Goal: Task Accomplishment & Management: Use online tool/utility

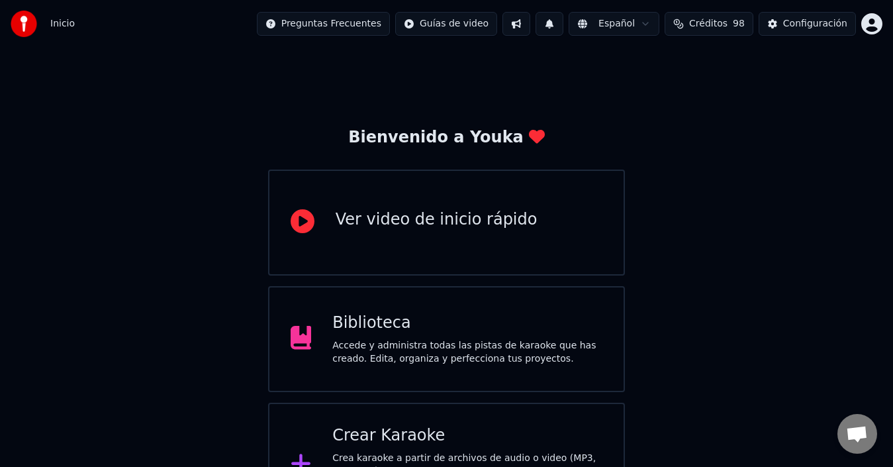
click at [476, 422] on div "Crear Karaoke Crea karaoke a partir de archivos de audio o video (MP3, MP4 y má…" at bounding box center [446, 464] width 357 height 124
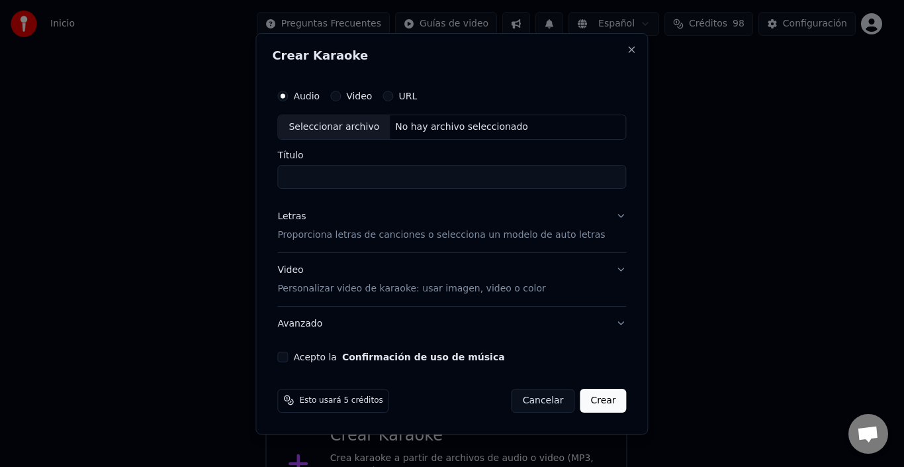
click at [360, 122] on div "Seleccionar archivo" at bounding box center [334, 127] width 112 height 24
click at [576, 176] on input "**********" at bounding box center [451, 177] width 349 height 24
type input "**********"
click at [504, 233] on p "Proporciona letras de canciones o selecciona un modelo de auto letras" at bounding box center [441, 234] width 328 height 13
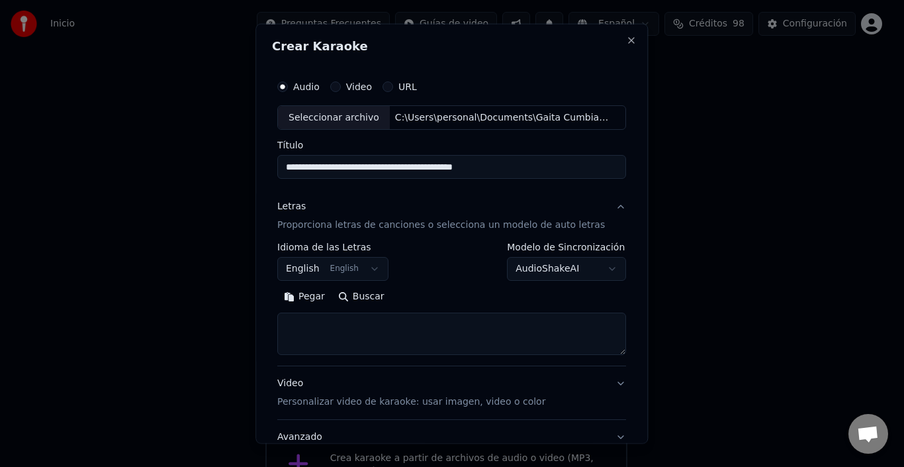
click at [317, 298] on button "Pegar" at bounding box center [304, 296] width 54 height 21
click at [384, 340] on textarea "**********" at bounding box center [440, 333] width 326 height 42
click at [389, 323] on textarea "**********" at bounding box center [440, 333] width 326 height 42
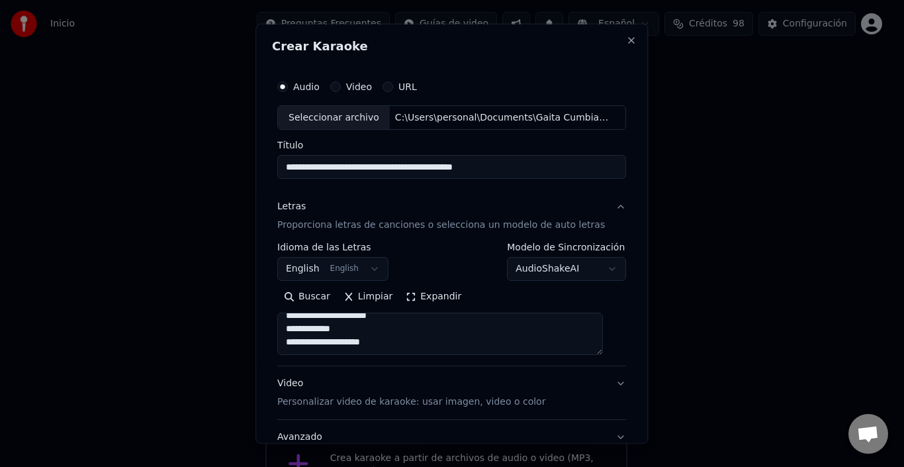
type textarea "**********"
click at [371, 295] on button "Limpiar" at bounding box center [368, 296] width 62 height 21
click at [316, 295] on button "Pegar" at bounding box center [304, 296] width 54 height 21
type textarea "**********"
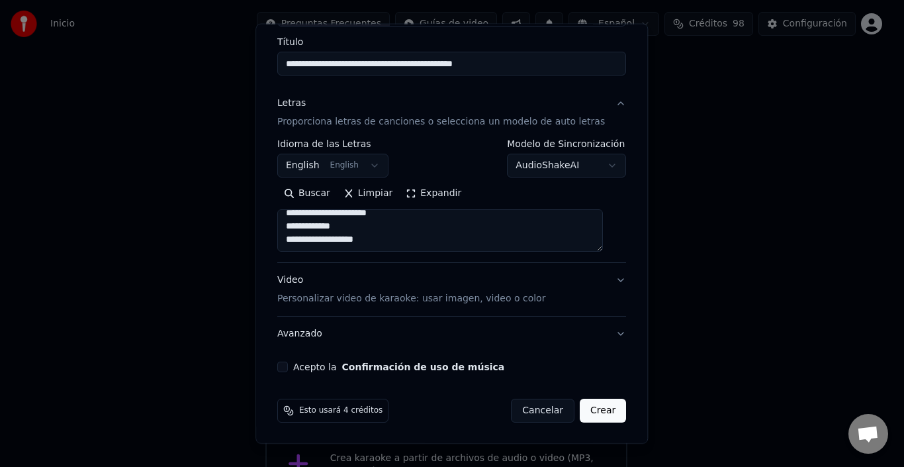
scroll to position [104, 0]
click at [524, 296] on p "Personalizar video de karaoke: usar imagen, video o color" at bounding box center [411, 297] width 268 height 13
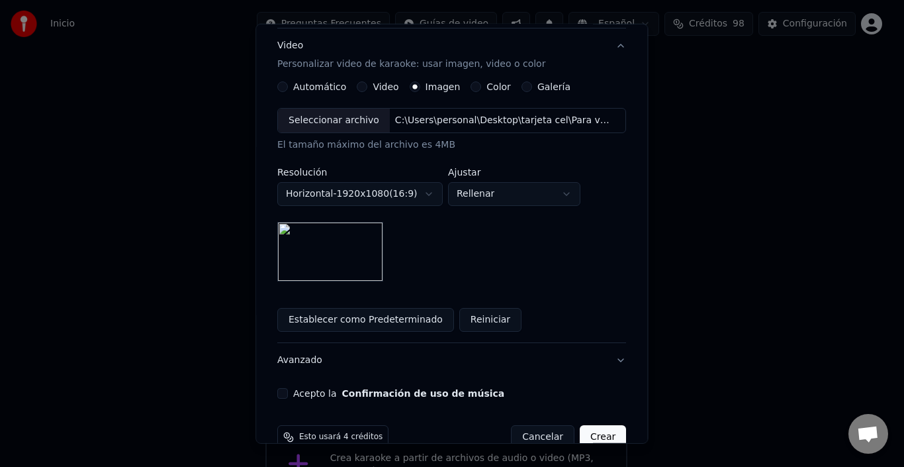
scroll to position [242, 0]
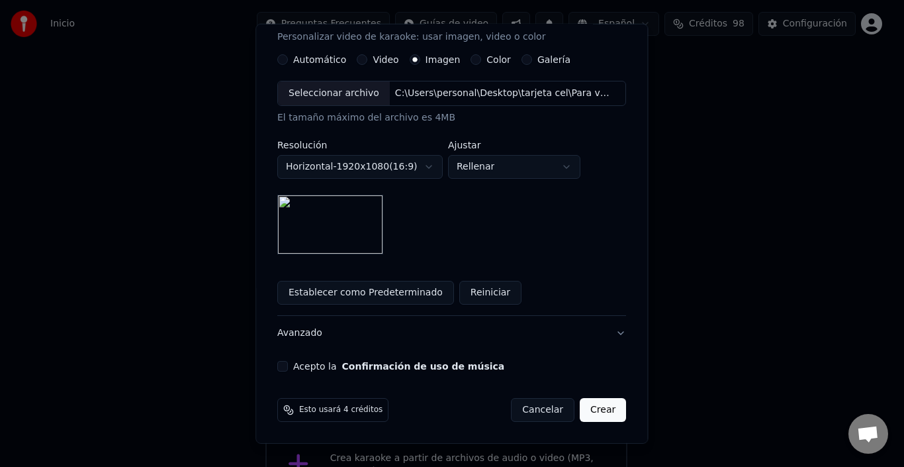
click at [288, 363] on button "Acepto la Confirmación de uso de música" at bounding box center [282, 366] width 11 height 11
click at [582, 408] on button "Crear" at bounding box center [603, 410] width 46 height 24
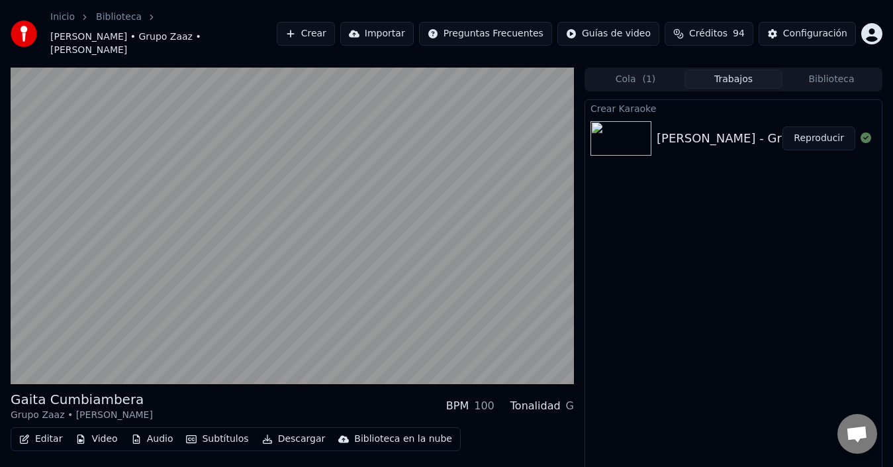
click at [827, 126] on button "Reproducir" at bounding box center [818, 138] width 73 height 24
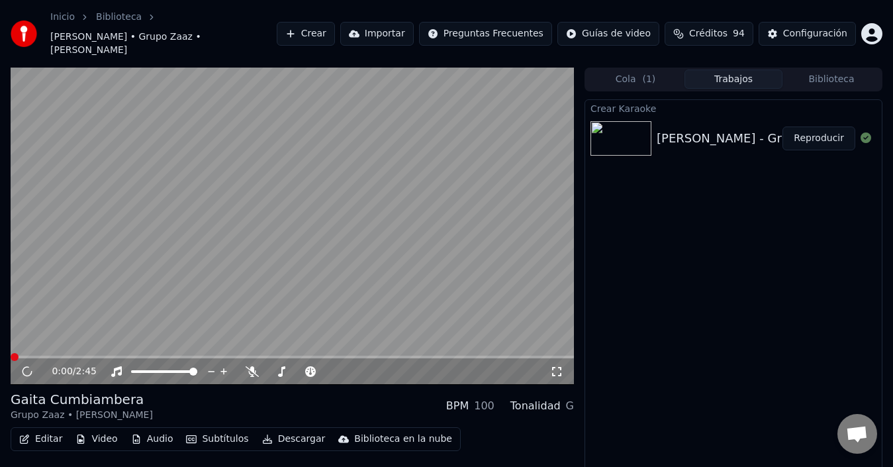
click at [827, 126] on button "Reproducir" at bounding box center [818, 138] width 73 height 24
click at [557, 366] on icon at bounding box center [556, 371] width 13 height 11
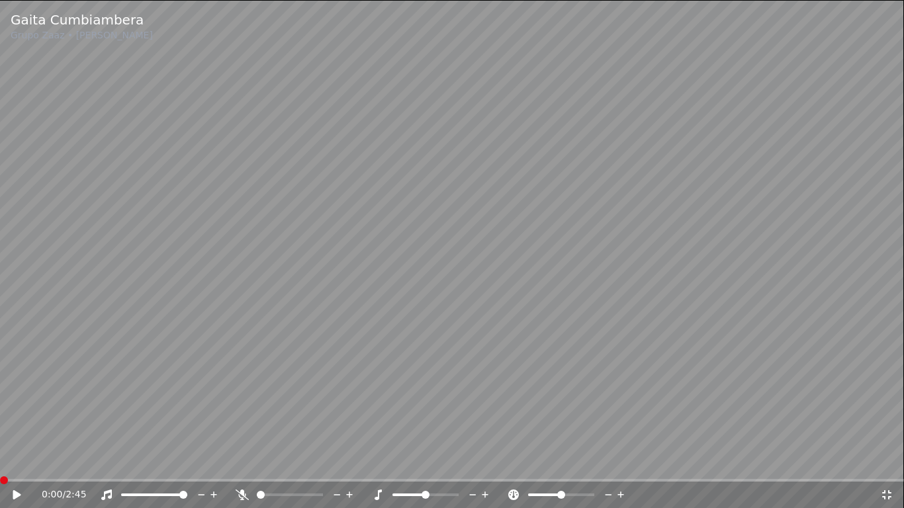
click at [13, 466] on icon at bounding box center [17, 494] width 8 height 9
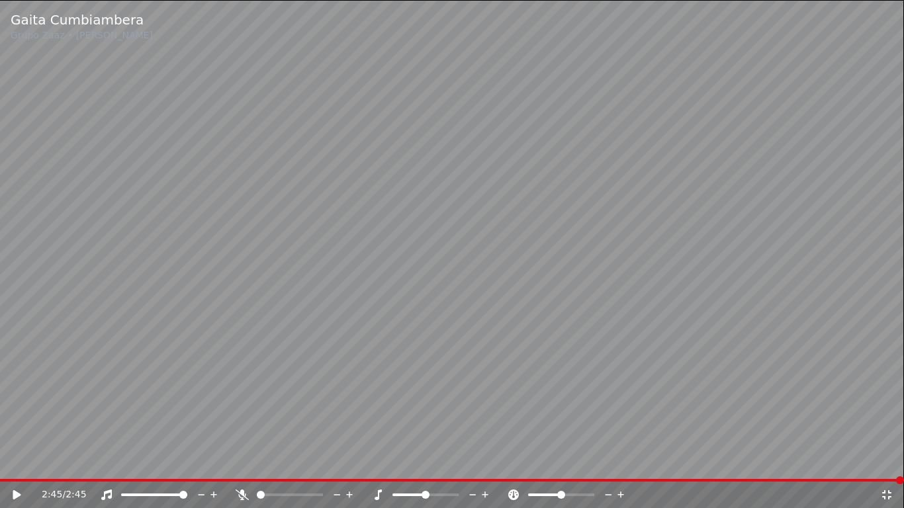
click at [888, 466] on icon at bounding box center [886, 495] width 13 height 11
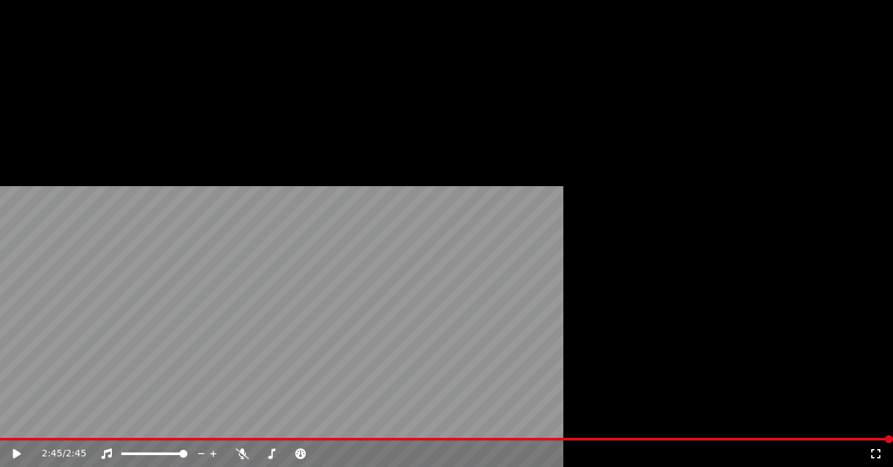
click at [279, 131] on button "Descargar" at bounding box center [294, 122] width 74 height 19
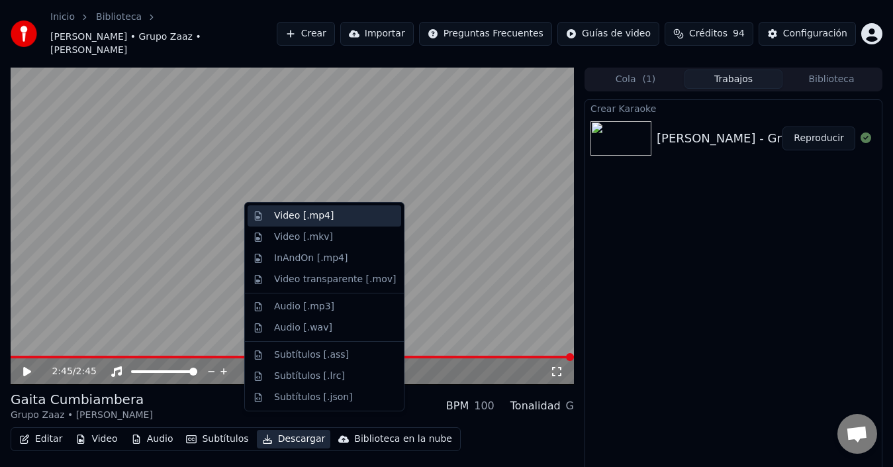
click at [316, 214] on div "Video [.mp4]" at bounding box center [304, 215] width 60 height 13
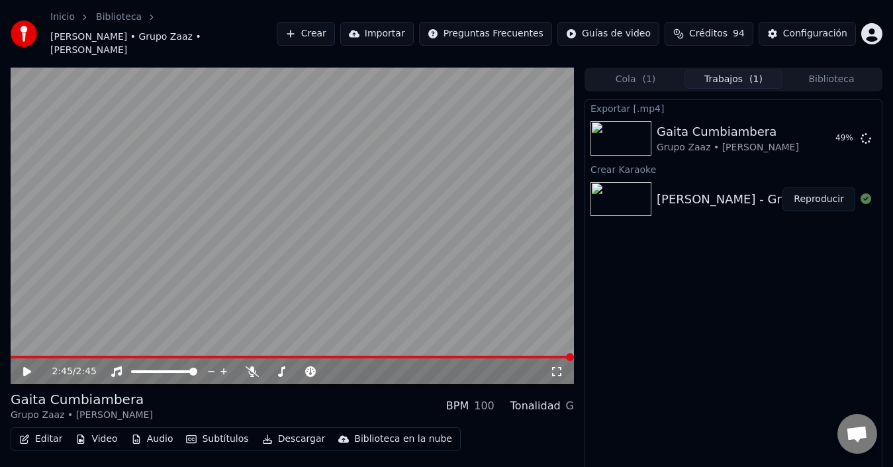
click at [335, 30] on button "Crear" at bounding box center [306, 34] width 58 height 24
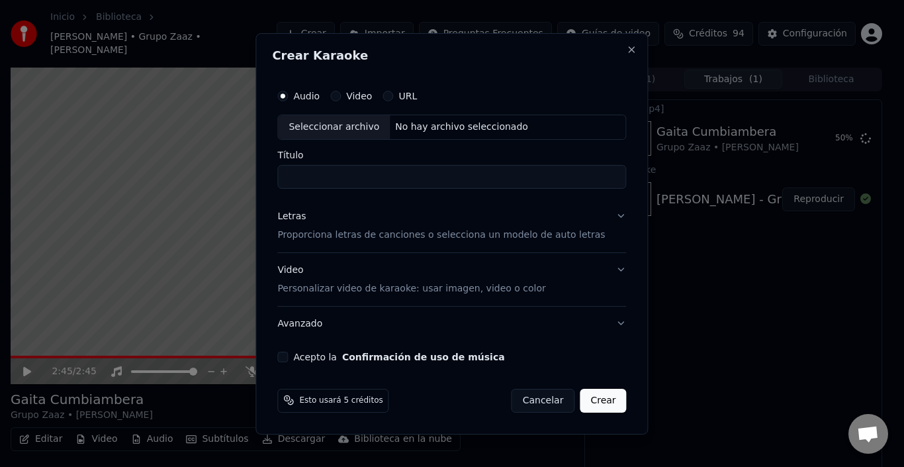
click at [318, 97] on label "Audio" at bounding box center [306, 95] width 26 height 9
click at [288, 97] on button "Audio" at bounding box center [282, 96] width 11 height 11
click at [328, 122] on div "Seleccionar archivo" at bounding box center [334, 127] width 112 height 24
type input "**********"
click at [566, 238] on p "Proporciona letras de canciones o selecciona un modelo de auto letras" at bounding box center [441, 234] width 328 height 13
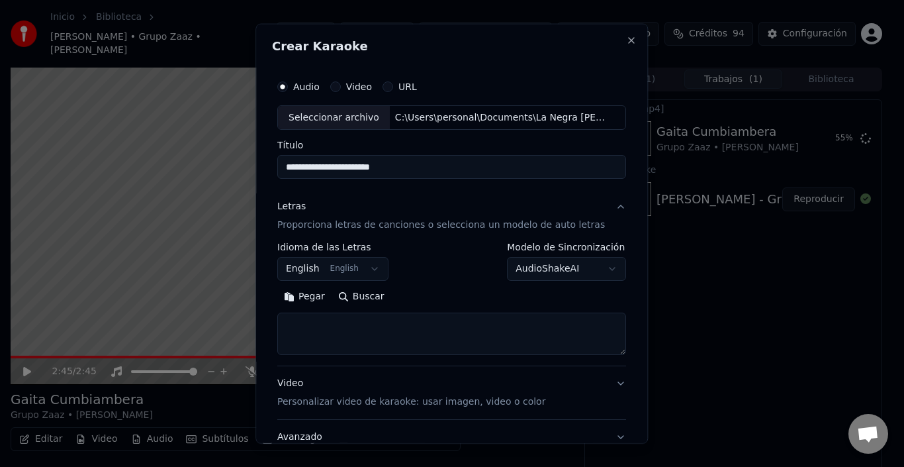
click at [316, 298] on button "Pegar" at bounding box center [304, 296] width 54 height 21
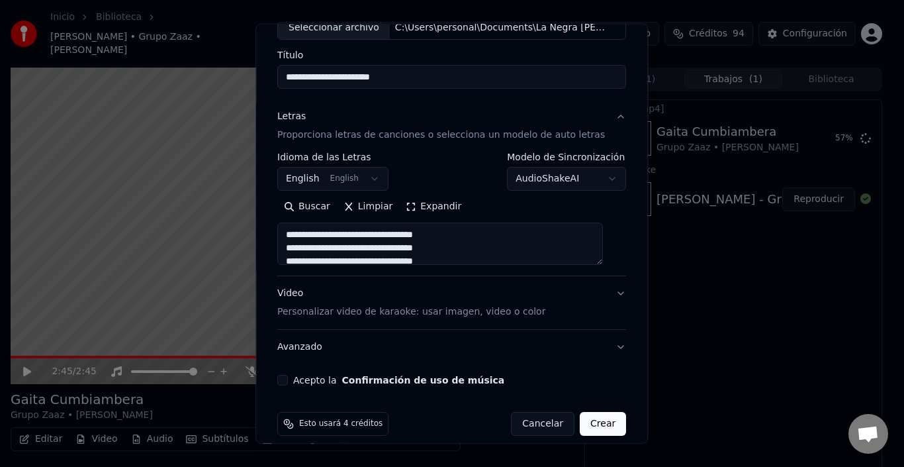
scroll to position [104, 0]
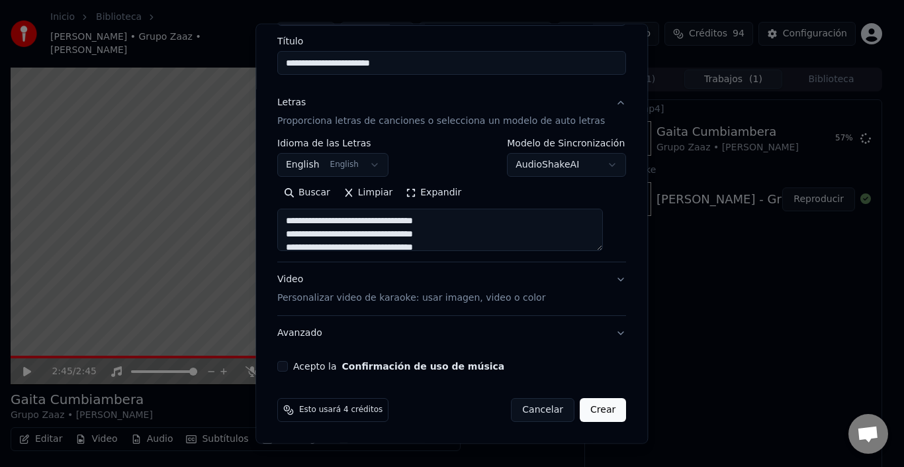
click at [561, 299] on button "Video Personalizar video de karaoke: usar imagen, video o color" at bounding box center [451, 288] width 349 height 53
type textarea "**********"
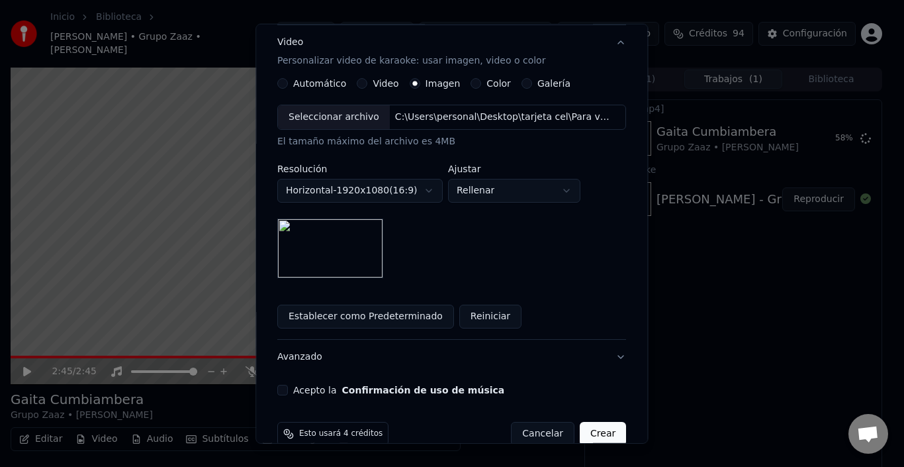
scroll to position [242, 0]
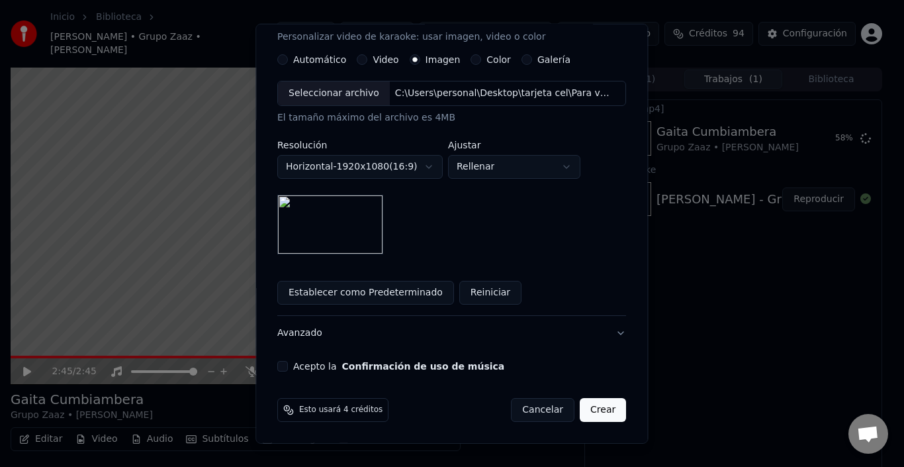
click at [287, 365] on button "Acepto la Confirmación de uso de música" at bounding box center [282, 366] width 11 height 11
click at [585, 410] on button "Crear" at bounding box center [603, 410] width 46 height 24
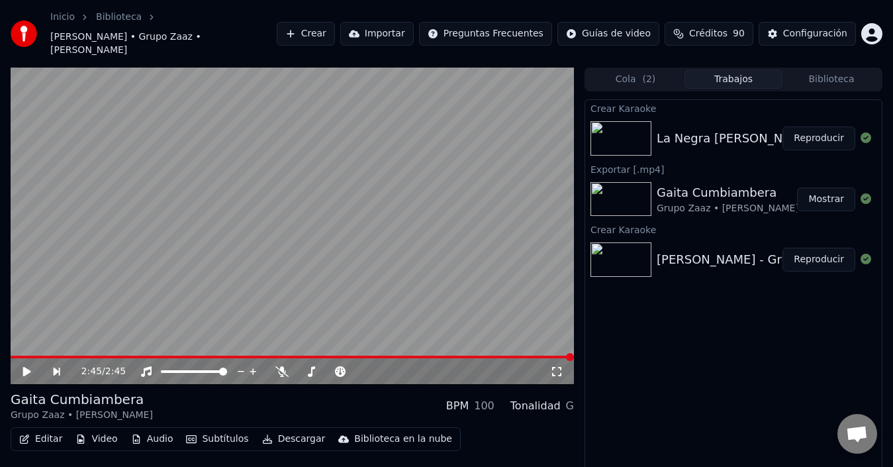
click at [817, 126] on button "Reproducir" at bounding box center [818, 138] width 73 height 24
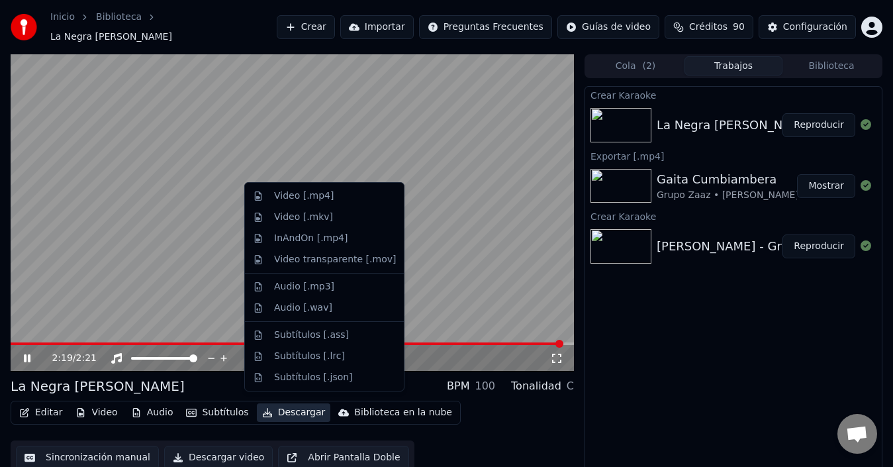
click at [283, 408] on button "Descargar" at bounding box center [294, 412] width 74 height 19
click at [316, 194] on div "Video [.mp4]" at bounding box center [304, 195] width 60 height 13
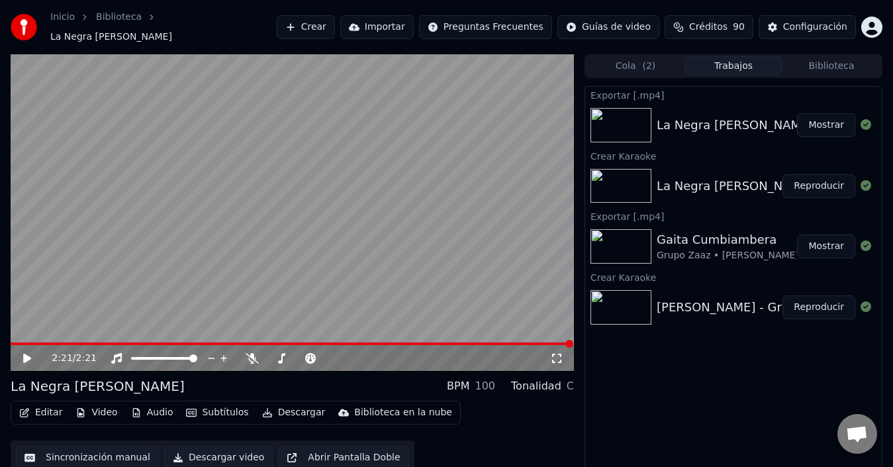
click at [335, 20] on button "Crear" at bounding box center [306, 27] width 58 height 24
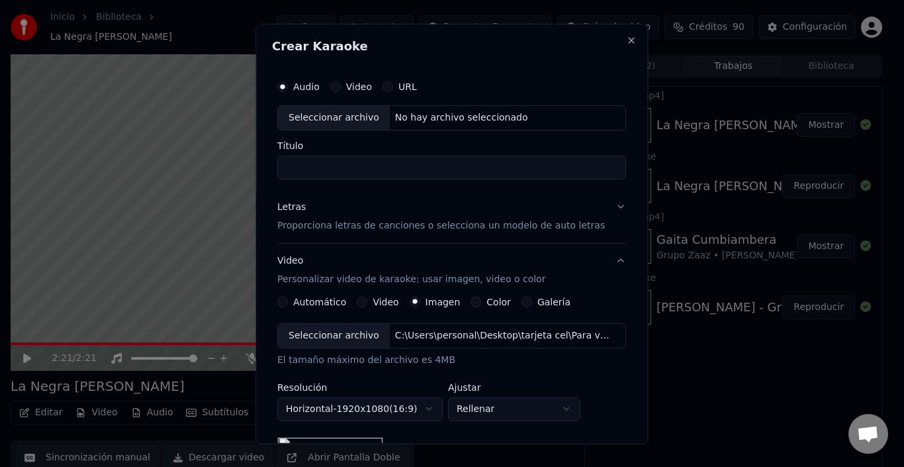
click at [338, 116] on div "Seleccionar archivo" at bounding box center [334, 117] width 112 height 24
type input "**********"
click at [526, 225] on p "Proporciona letras de canciones o selecciona un modelo de auto letras" at bounding box center [441, 224] width 328 height 13
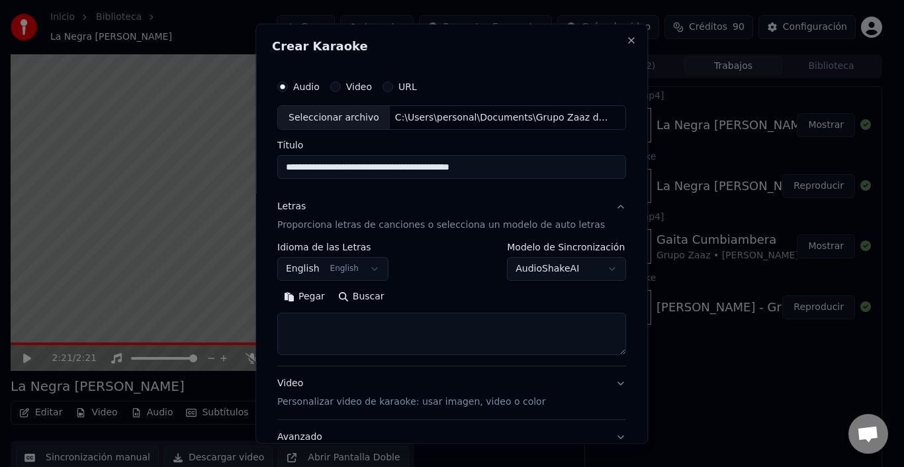
click at [315, 296] on button "Pegar" at bounding box center [304, 296] width 54 height 21
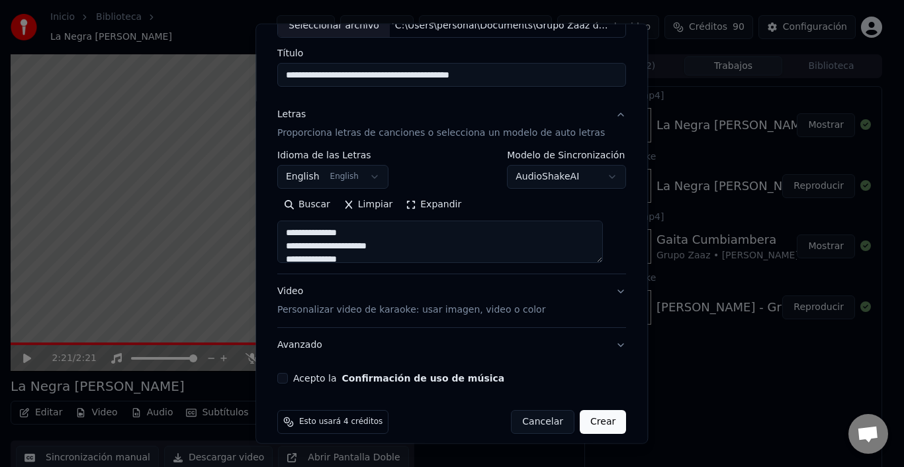
click at [520, 310] on p "Personalizar video de karaoke: usar imagen, video o color" at bounding box center [411, 309] width 268 height 13
type textarea "**********"
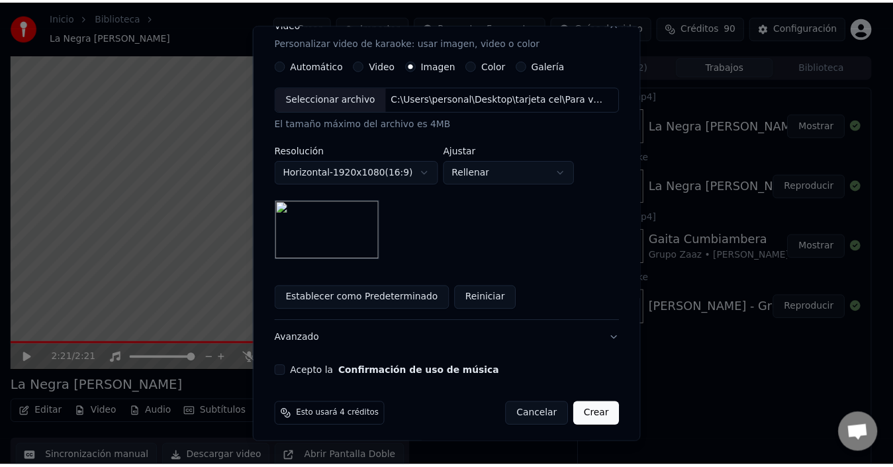
scroll to position [242, 0]
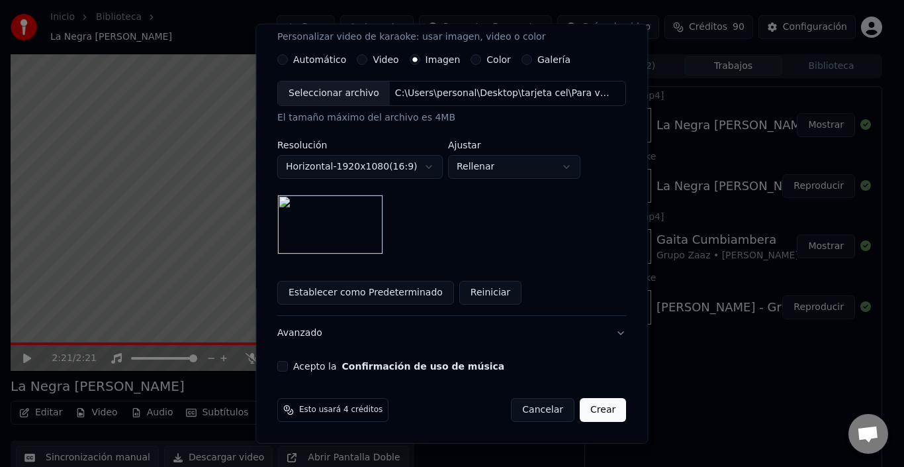
click at [285, 370] on button "Acepto la Confirmación de uso de música" at bounding box center [282, 366] width 11 height 11
click at [591, 406] on button "Crear" at bounding box center [603, 410] width 46 height 24
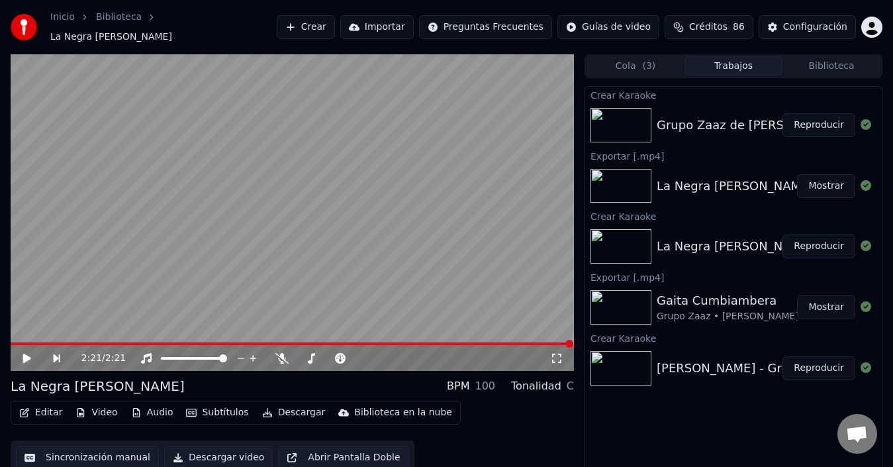
click at [813, 113] on button "Reproducir" at bounding box center [818, 125] width 73 height 24
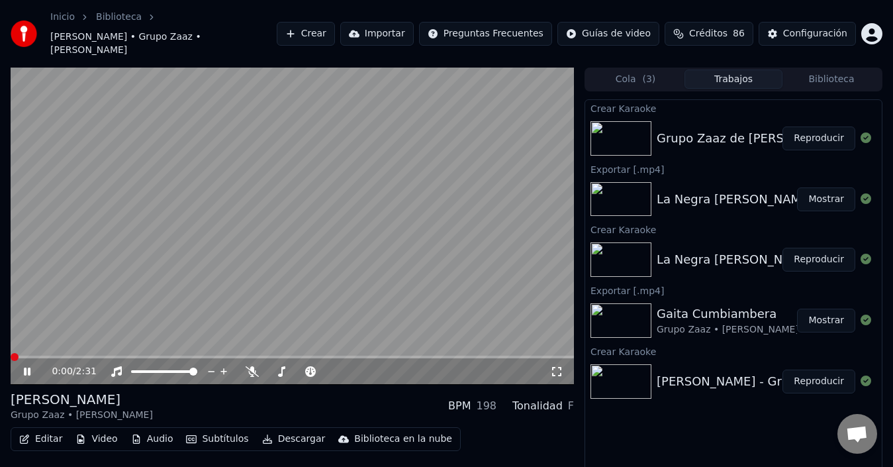
click at [555, 366] on icon at bounding box center [556, 371] width 13 height 11
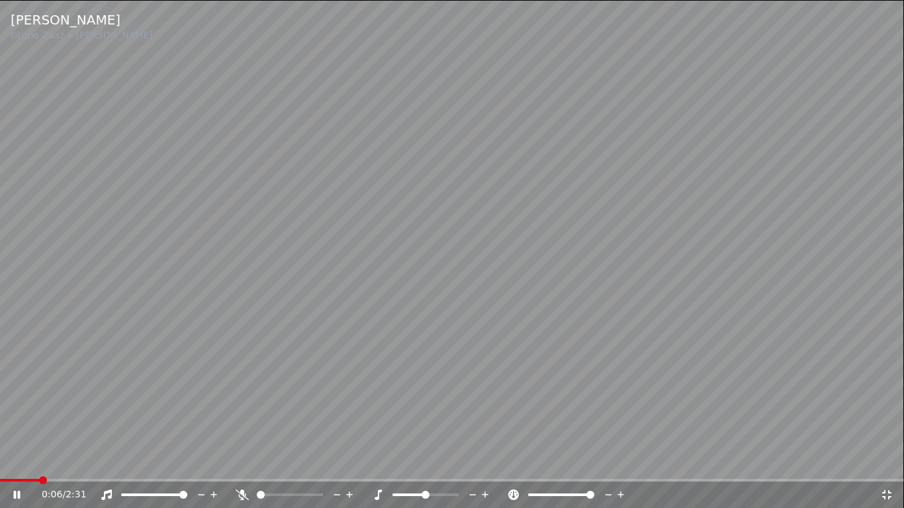
click at [594, 466] on span at bounding box center [590, 495] width 8 height 8
click at [556, 466] on span at bounding box center [542, 495] width 28 height 3
click at [562, 466] on span at bounding box center [561, 495] width 66 height 3
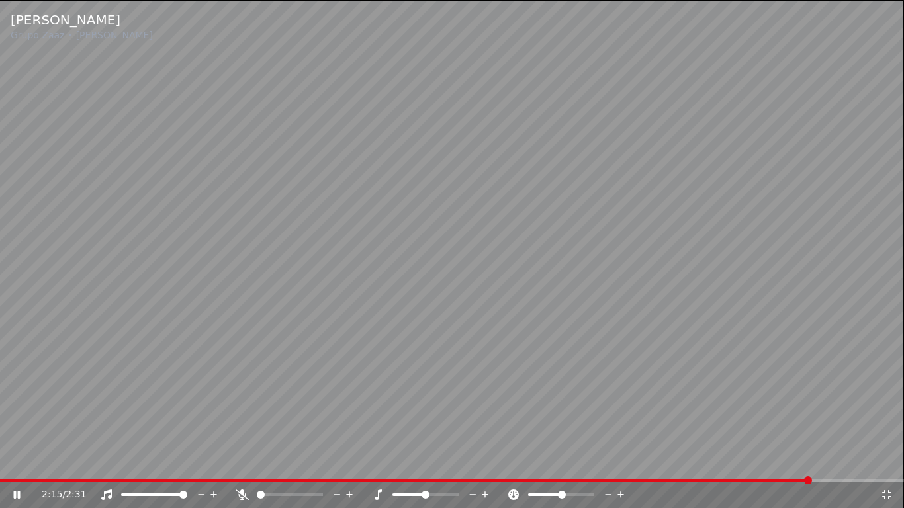
click at [890, 466] on icon at bounding box center [886, 495] width 13 height 11
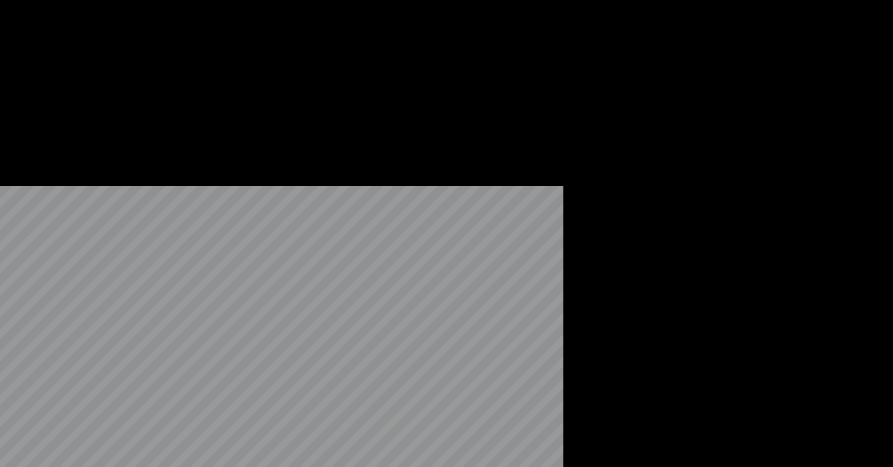
click at [412, 128] on div "Biblioteca en la nube" at bounding box center [403, 121] width 98 height 13
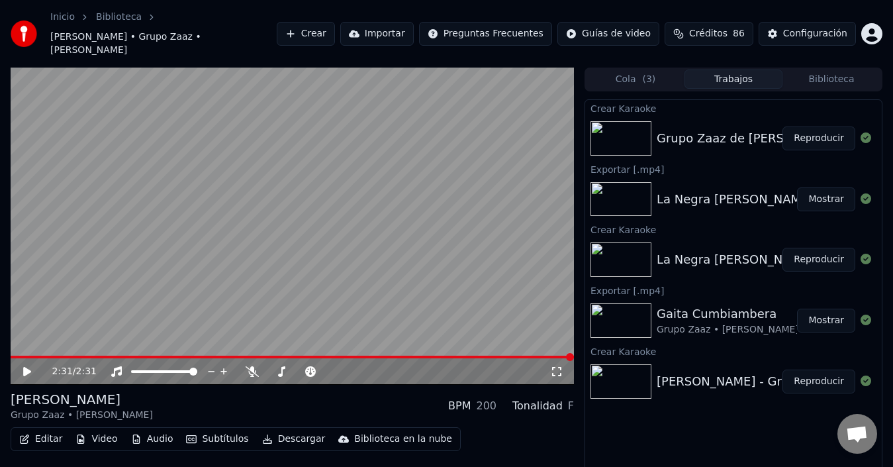
click at [465, 436] on div "Editar Video Audio Subtítulos Descargar Biblioteca en la nube Sincronización ma…" at bounding box center [292, 464] width 563 height 74
click at [826, 69] on button "Biblioteca" at bounding box center [831, 78] width 98 height 19
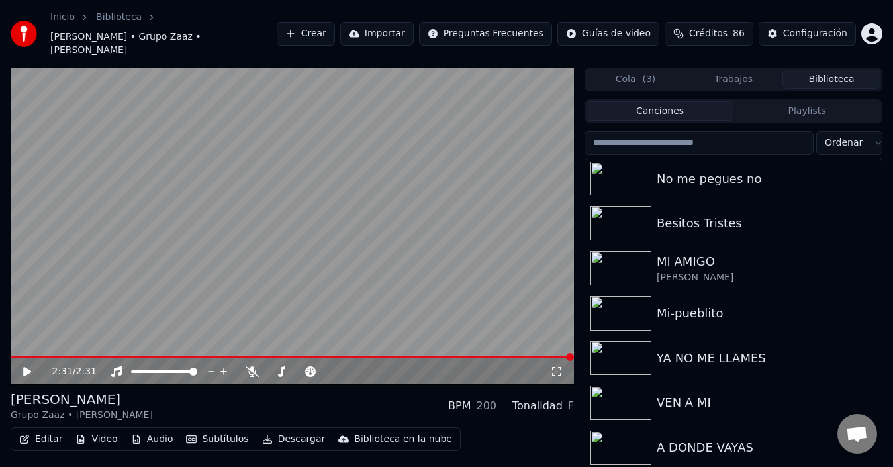
scroll to position [175, 0]
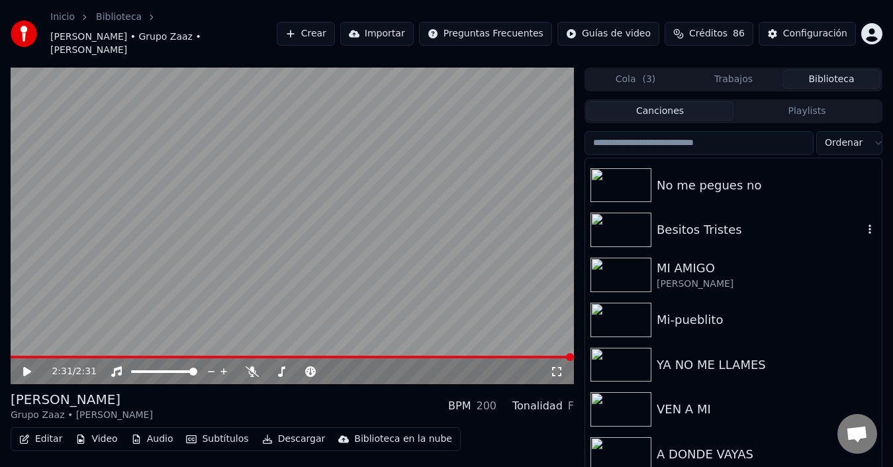
click at [731, 222] on div "Besitos Tristes" at bounding box center [760, 229] width 207 height 19
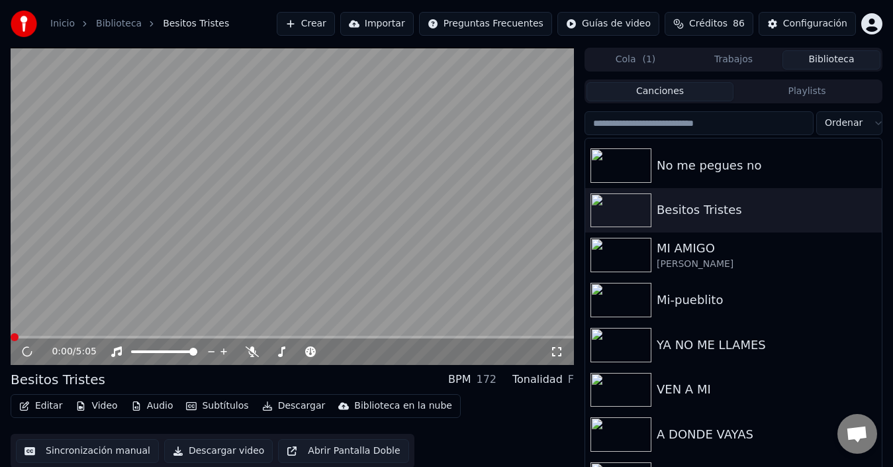
click at [559, 356] on icon at bounding box center [556, 351] width 13 height 11
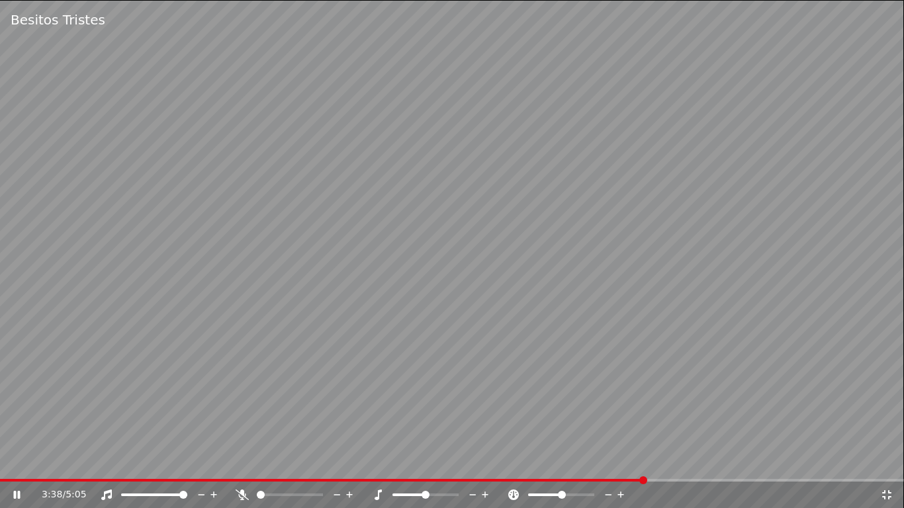
click at [15, 466] on icon at bounding box center [17, 495] width 7 height 8
click at [884, 466] on icon at bounding box center [886, 494] width 9 height 9
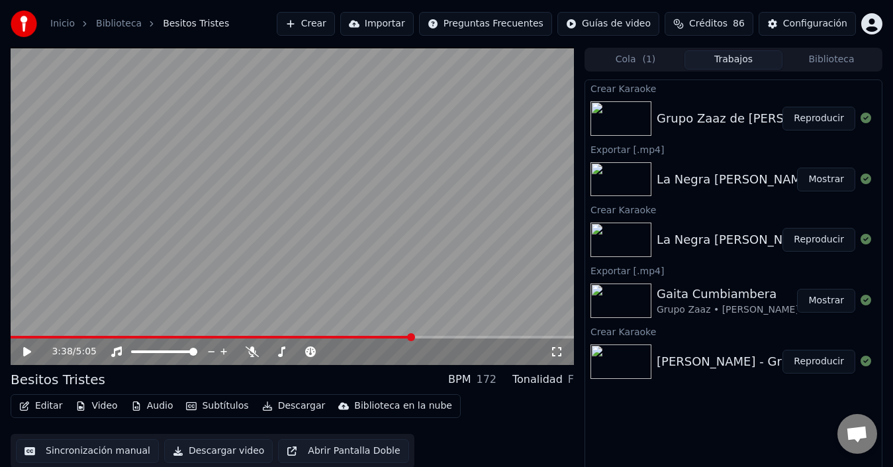
click at [737, 61] on button "Trabajos" at bounding box center [733, 59] width 98 height 19
click at [727, 119] on div "Grupo Zaaz de [PERSON_NAME](MP3_160K)" at bounding box center [787, 118] width 261 height 19
click at [807, 113] on button "Reproducir" at bounding box center [818, 119] width 73 height 24
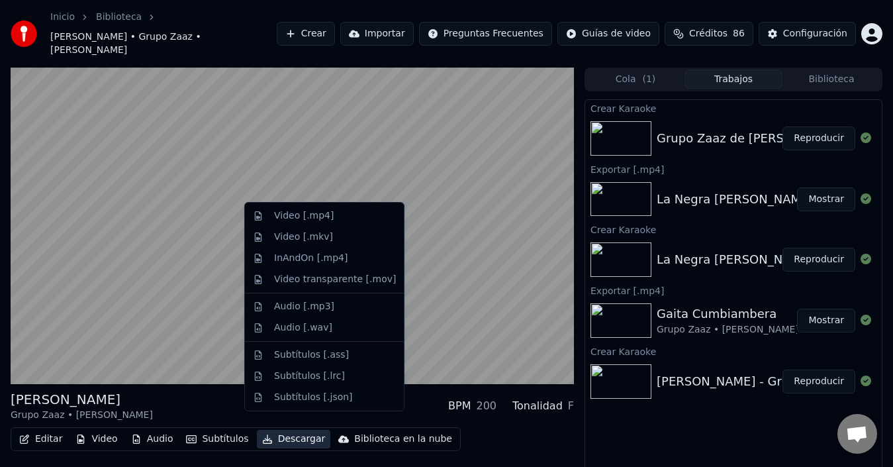
click at [282, 430] on button "Descargar" at bounding box center [294, 439] width 74 height 19
click at [323, 218] on div "Video [.mp4]" at bounding box center [304, 215] width 60 height 13
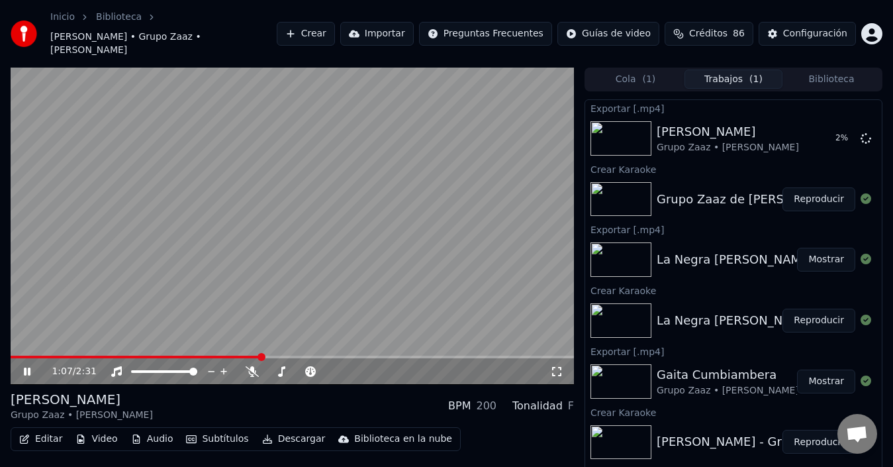
click at [28, 366] on icon at bounding box center [36, 371] width 30 height 11
